Goal: Information Seeking & Learning: Learn about a topic

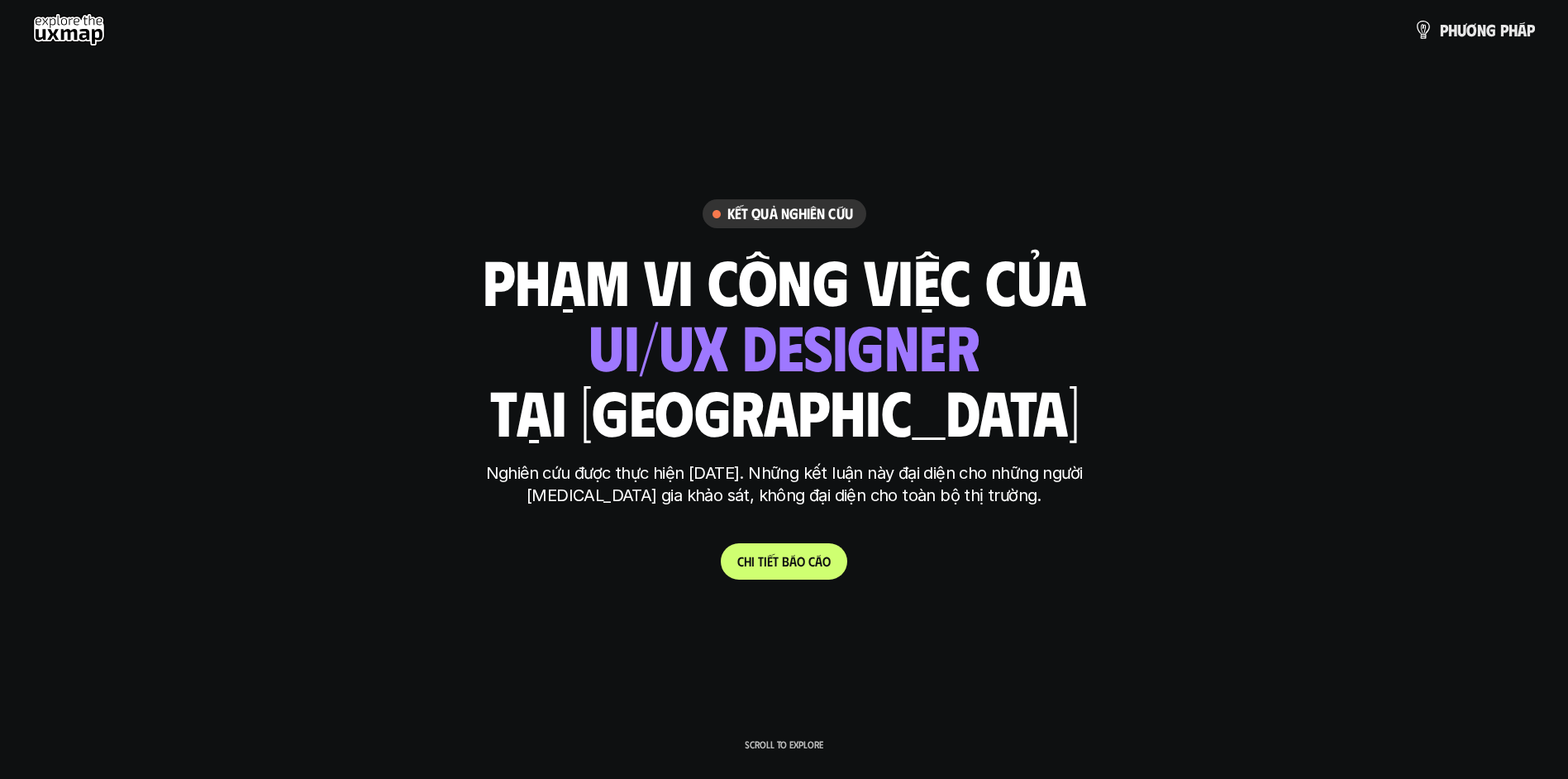
click at [785, 550] on link "C h i t i ế t b á o c á o" at bounding box center [783, 561] width 126 height 36
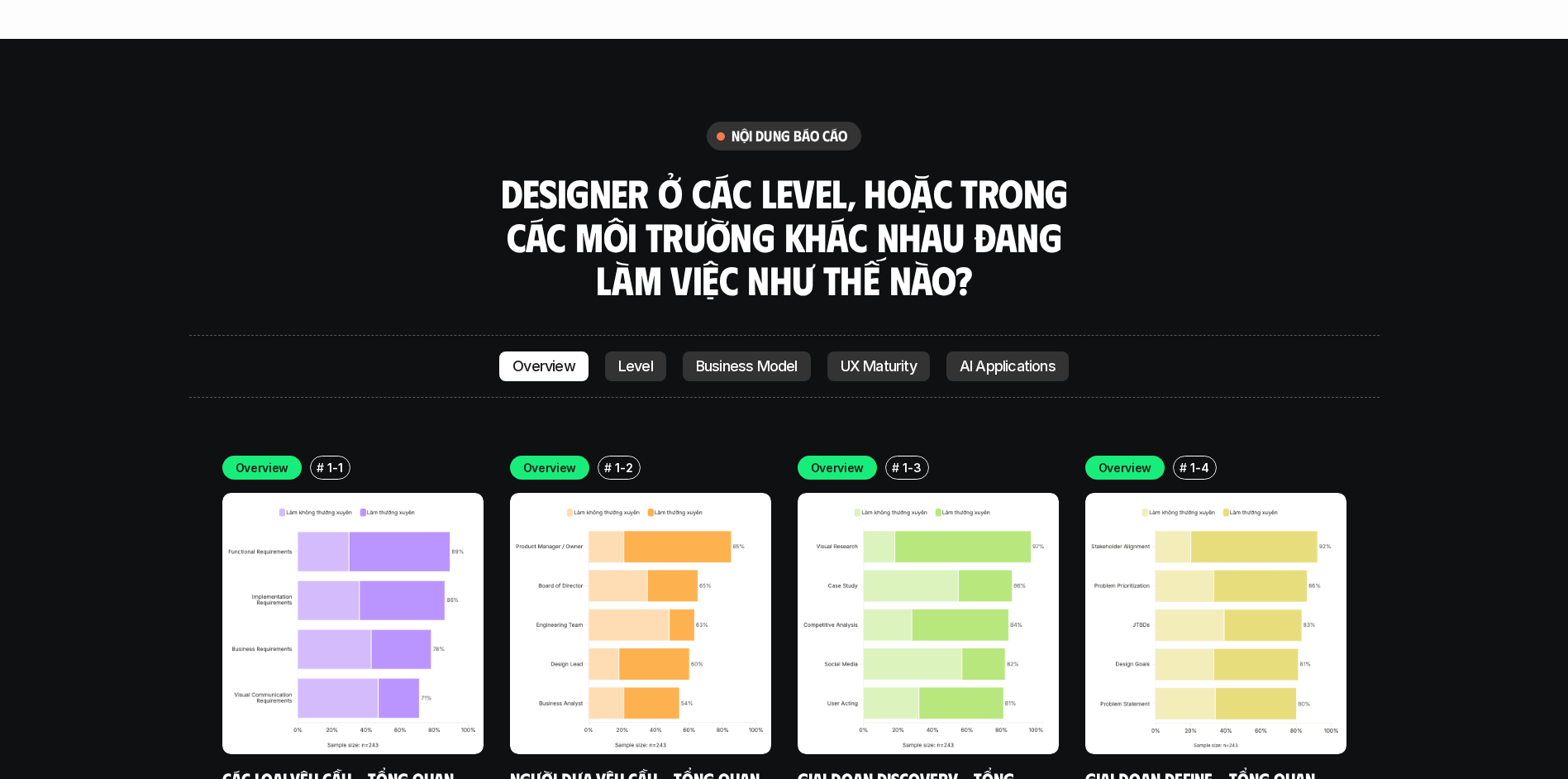
scroll to position [4618, 0]
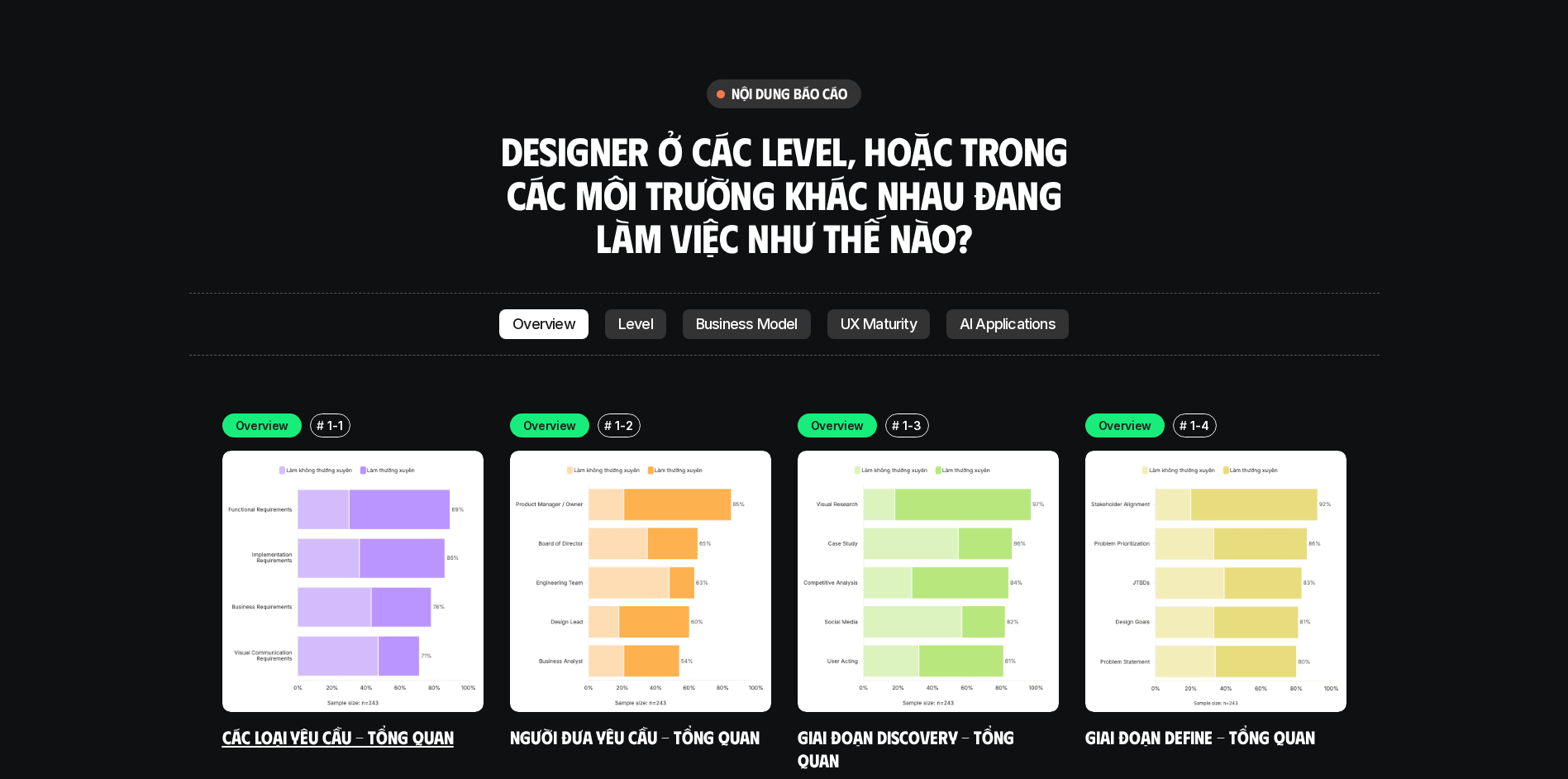
click at [335, 482] on img at bounding box center [352, 581] width 261 height 261
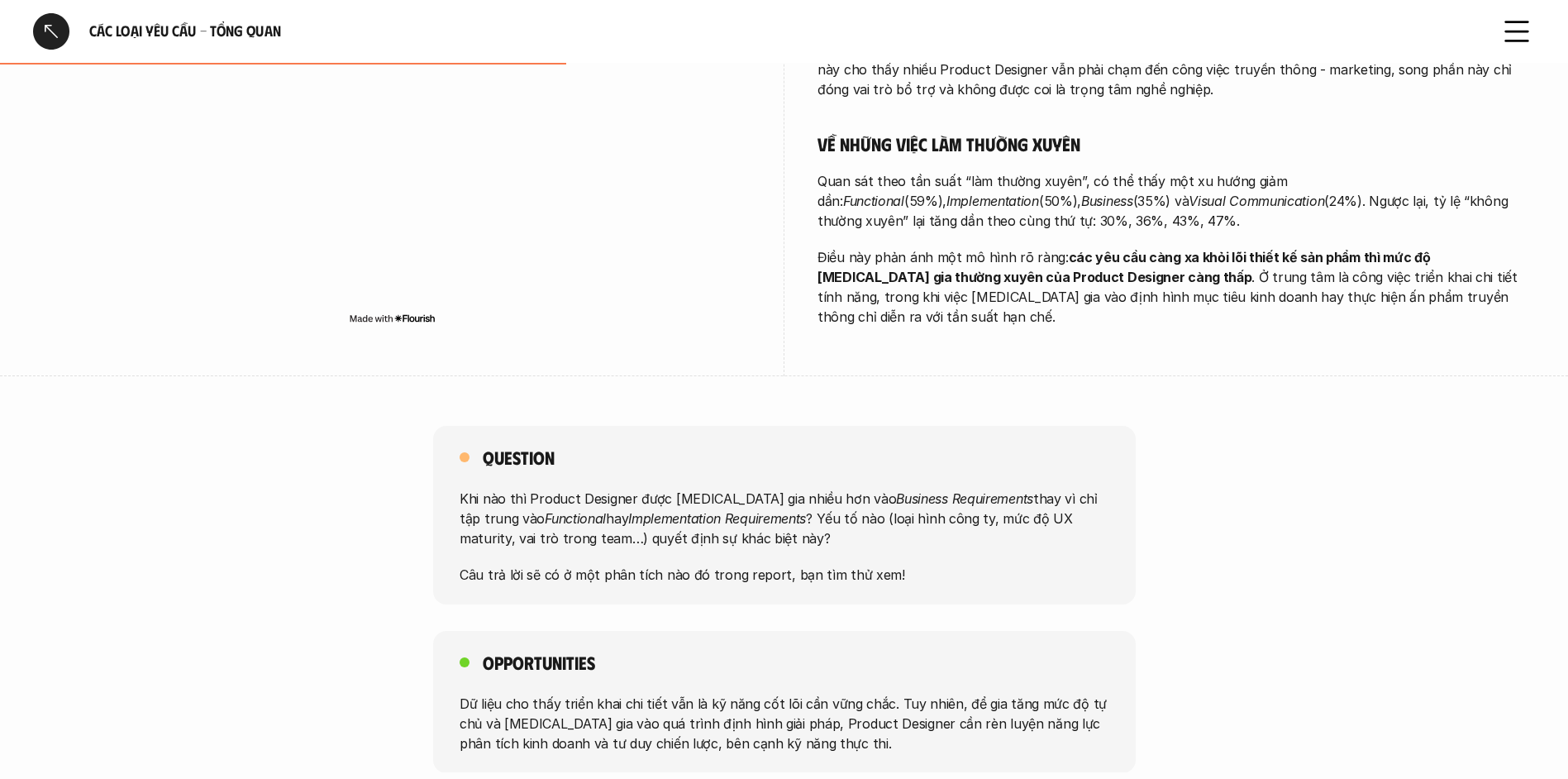
scroll to position [909, 0]
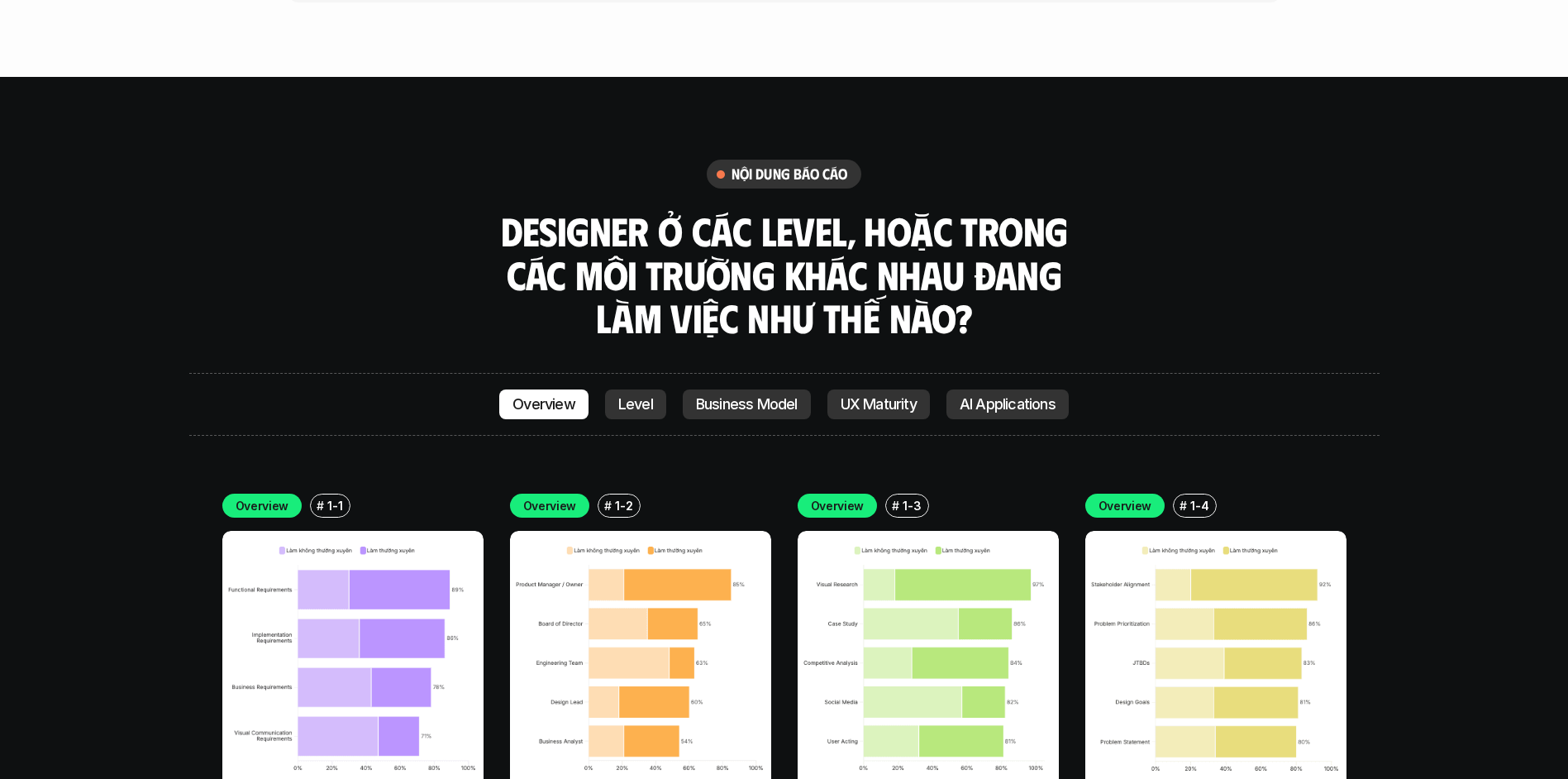
scroll to position [4535, 0]
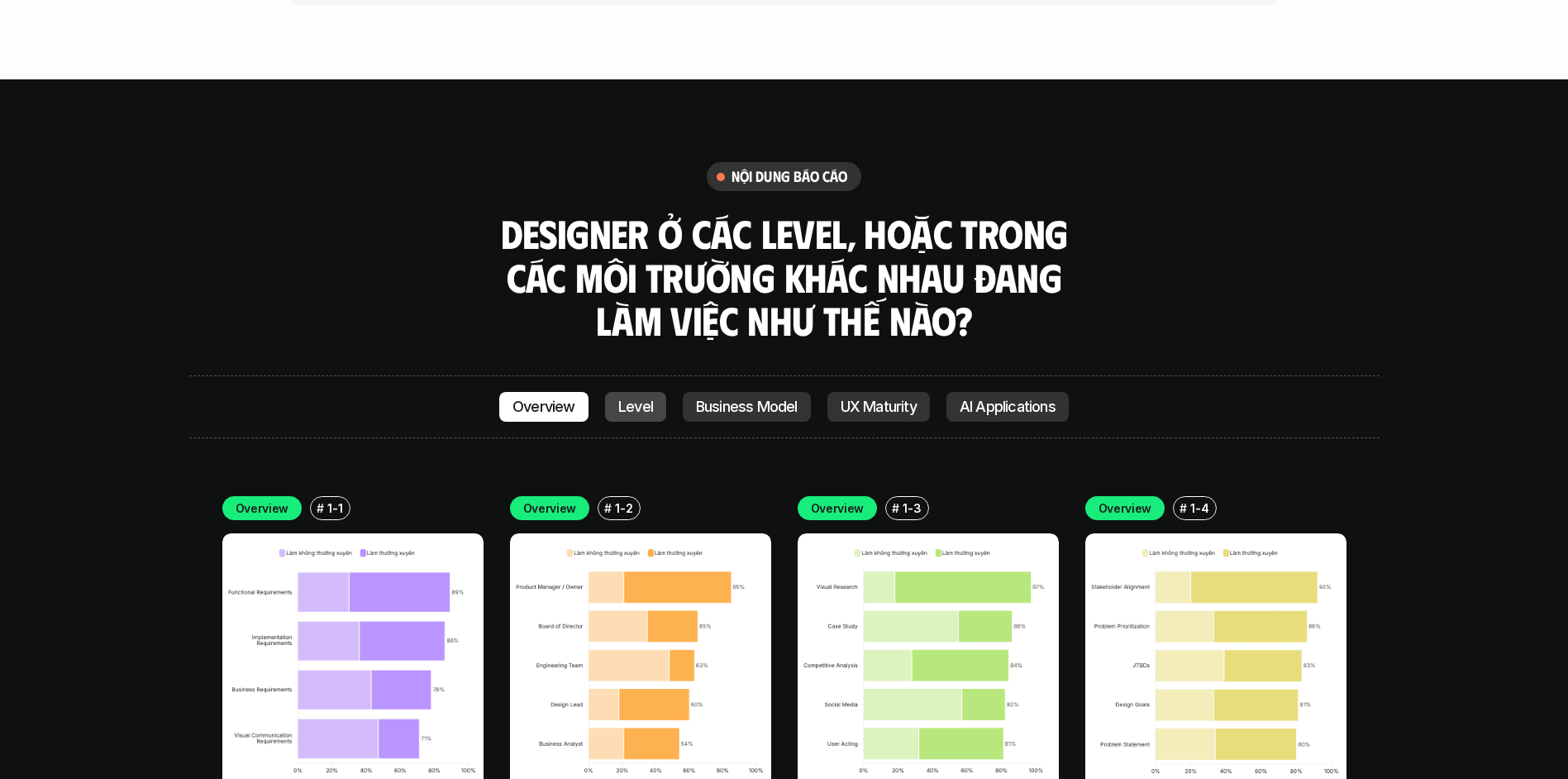
click at [634, 399] on p "Level" at bounding box center [636, 407] width 35 height 17
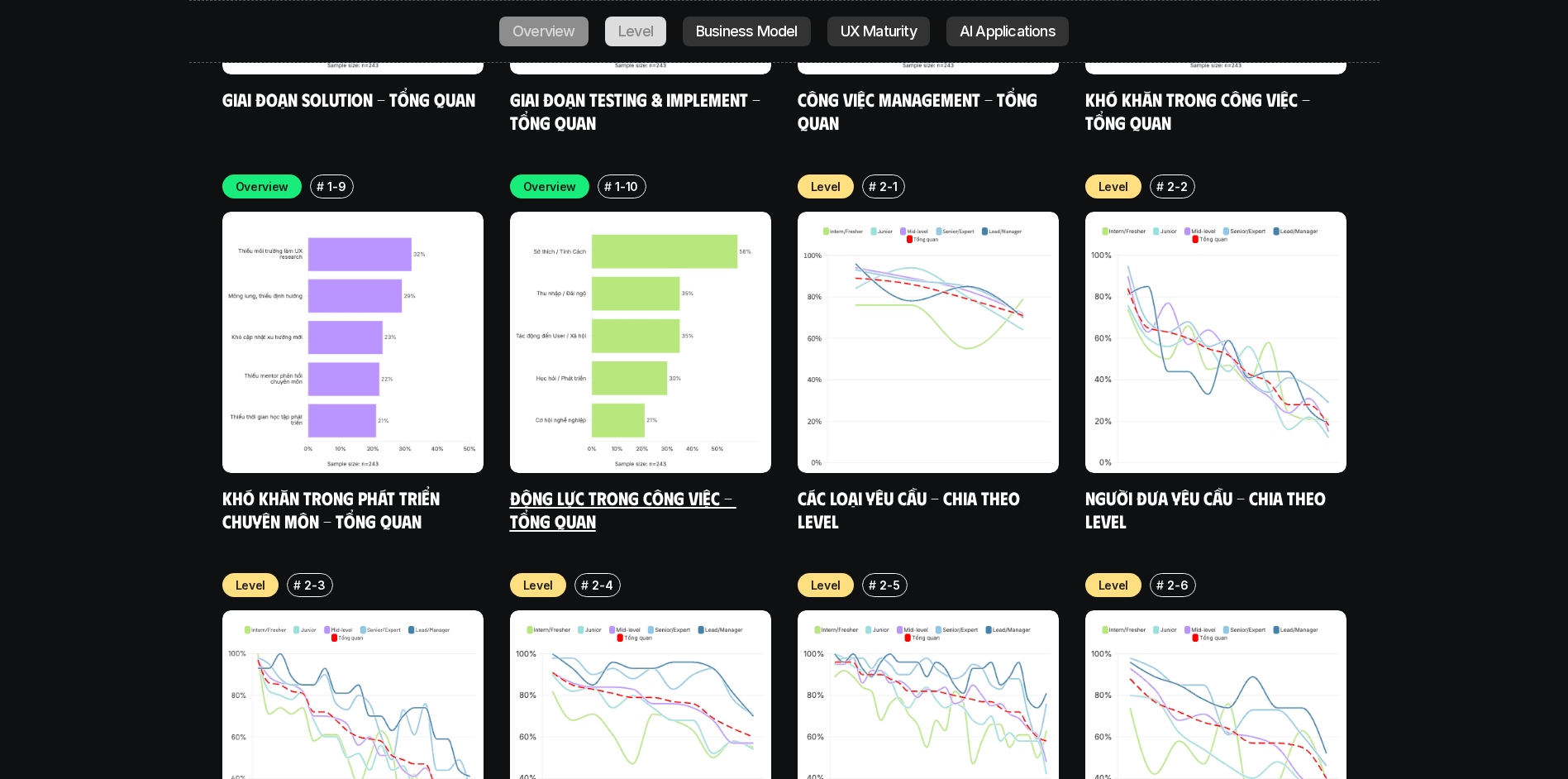
scroll to position [5674, 0]
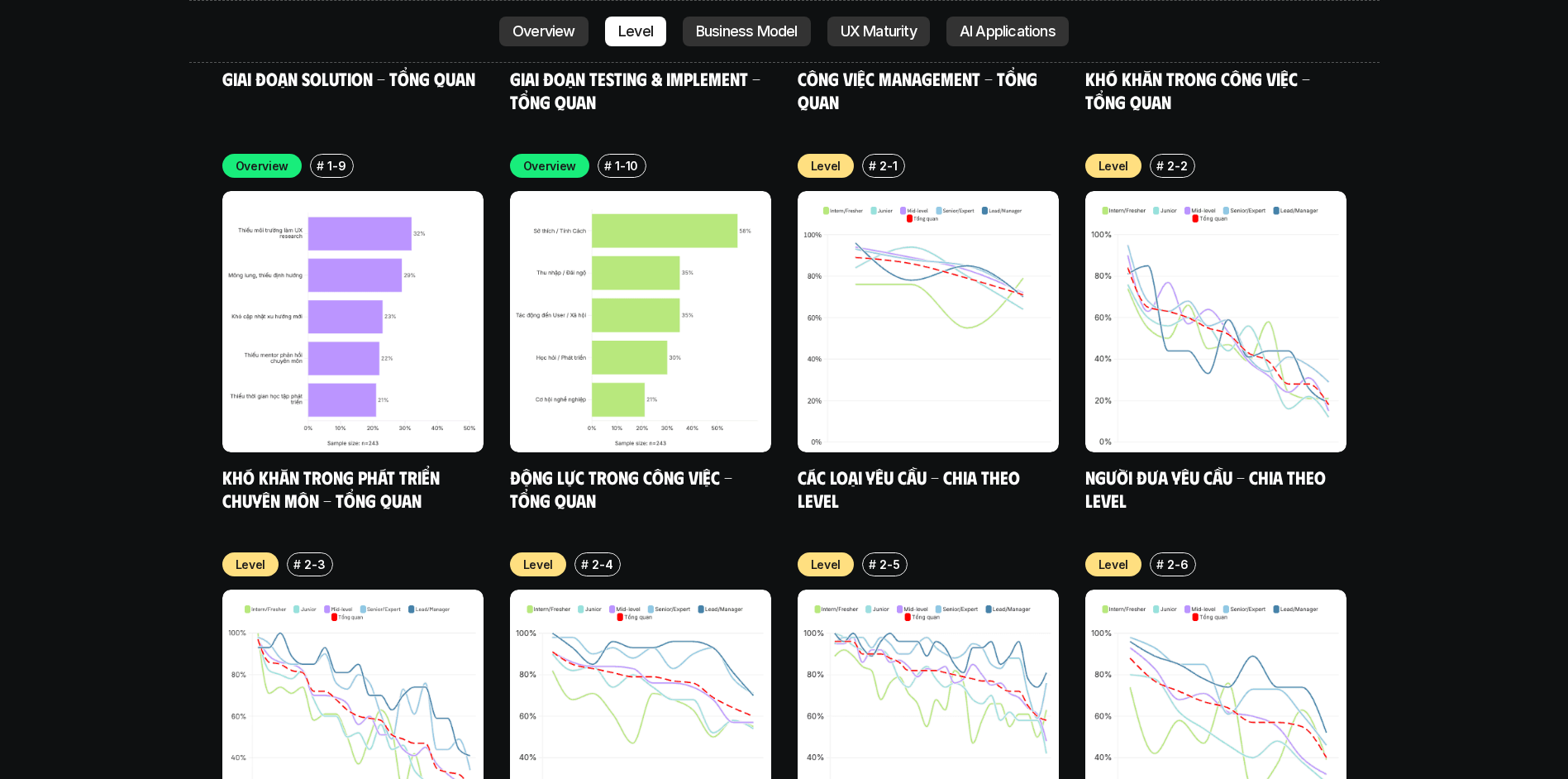
click at [990, 48] on div "Overview Level Business Model UX Maturity AI Applications" at bounding box center [785, 31] width 1191 height 63
click at [993, 41] on link "AI Applications" at bounding box center [1007, 31] width 122 height 29
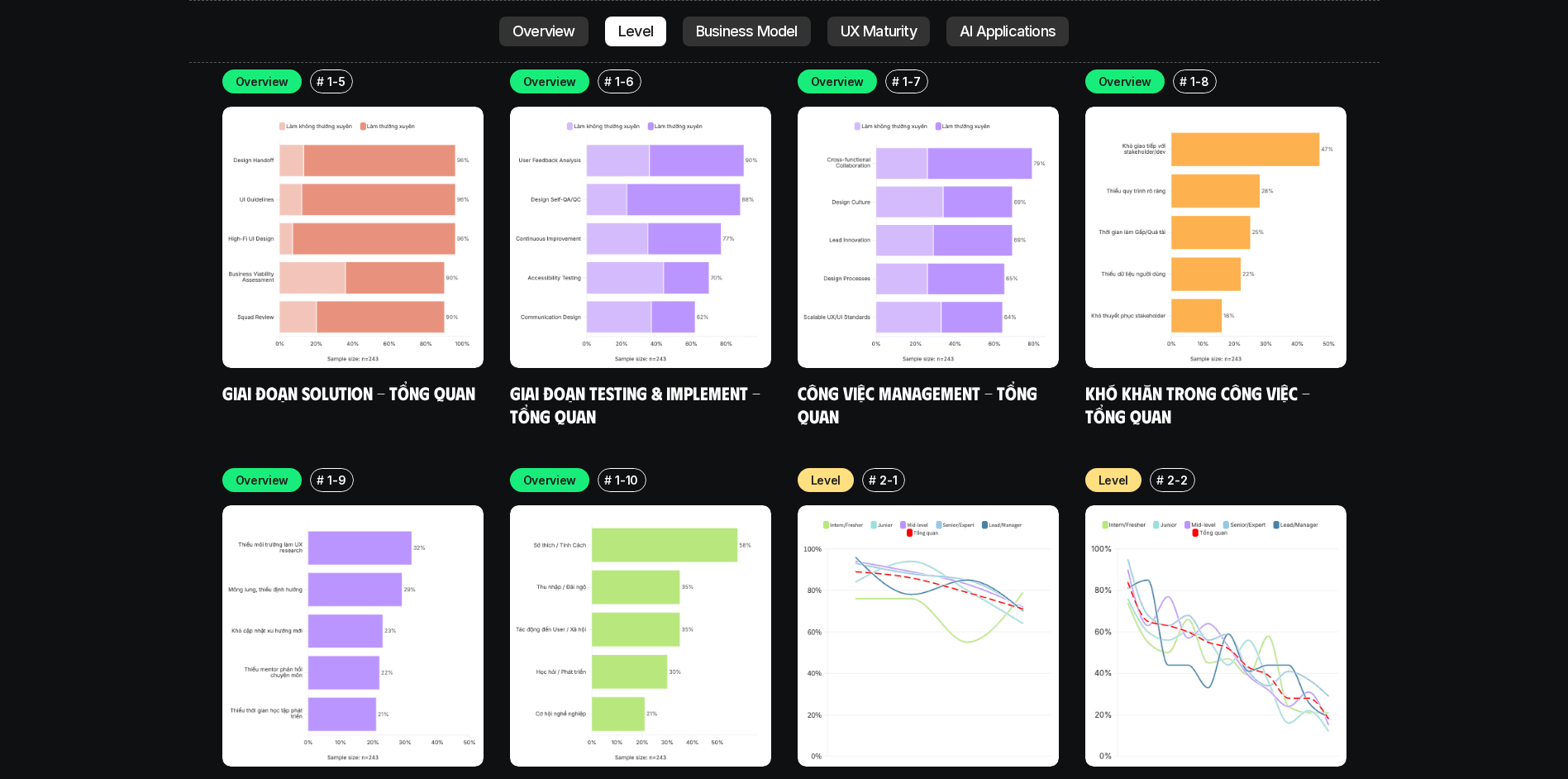
scroll to position [5353, 0]
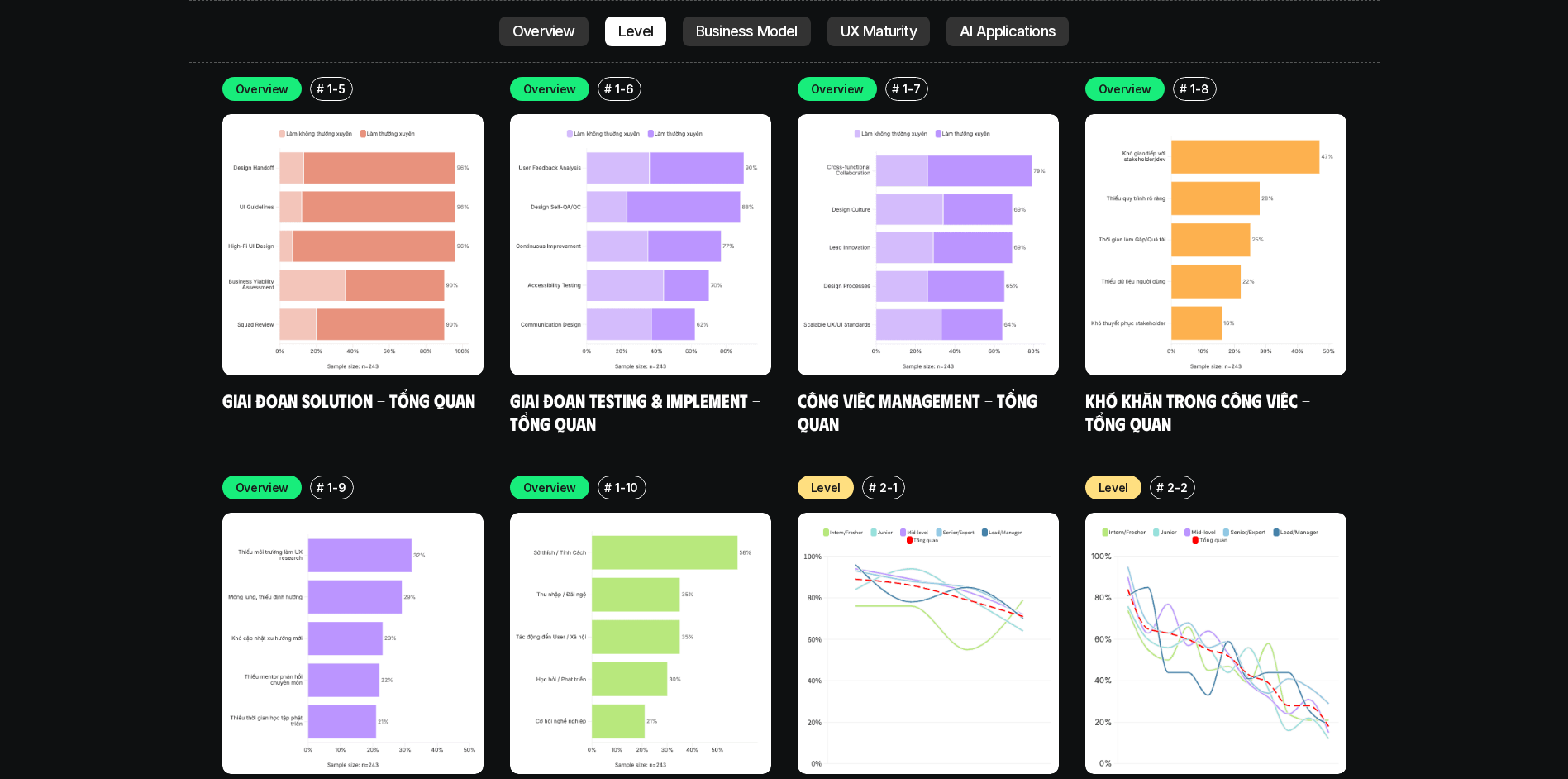
click at [346, 512] on img at bounding box center [352, 642] width 261 height 261
